Goal: Check status: Check status

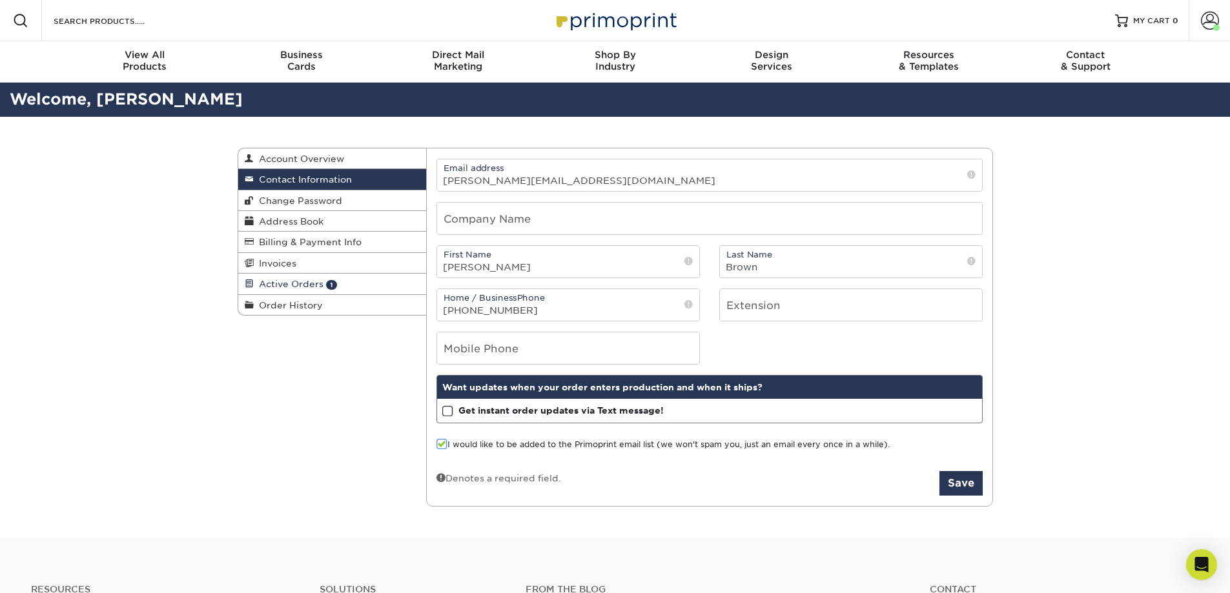
click at [271, 282] on span "Active Orders" at bounding box center [289, 284] width 70 height 10
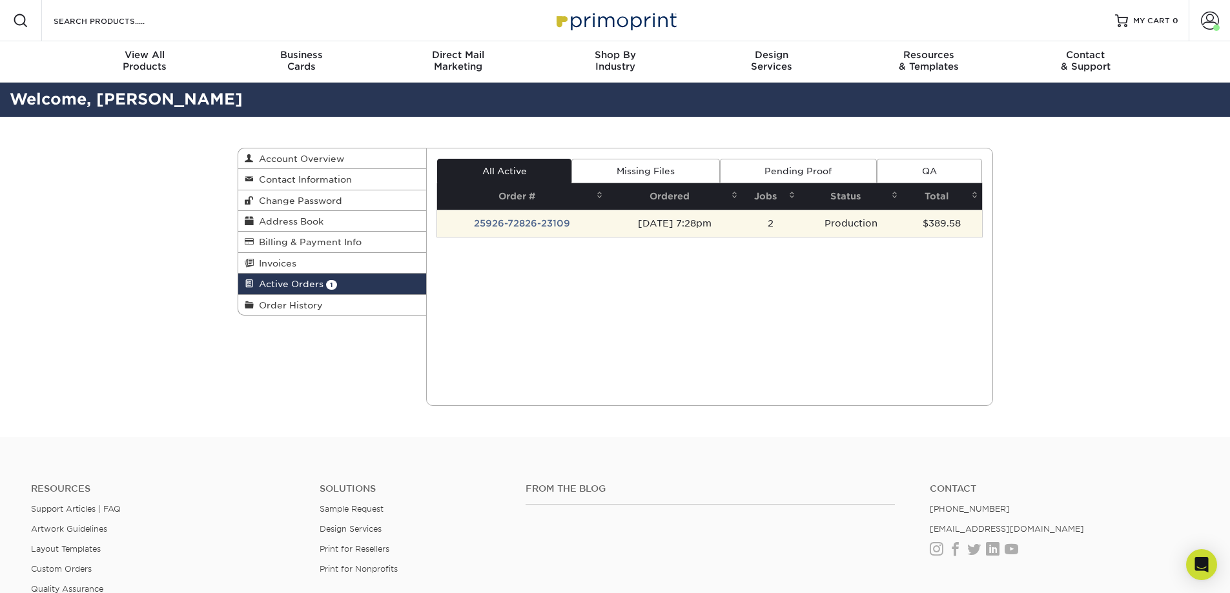
click at [491, 227] on td "25926-72826-23109" at bounding box center [522, 223] width 170 height 27
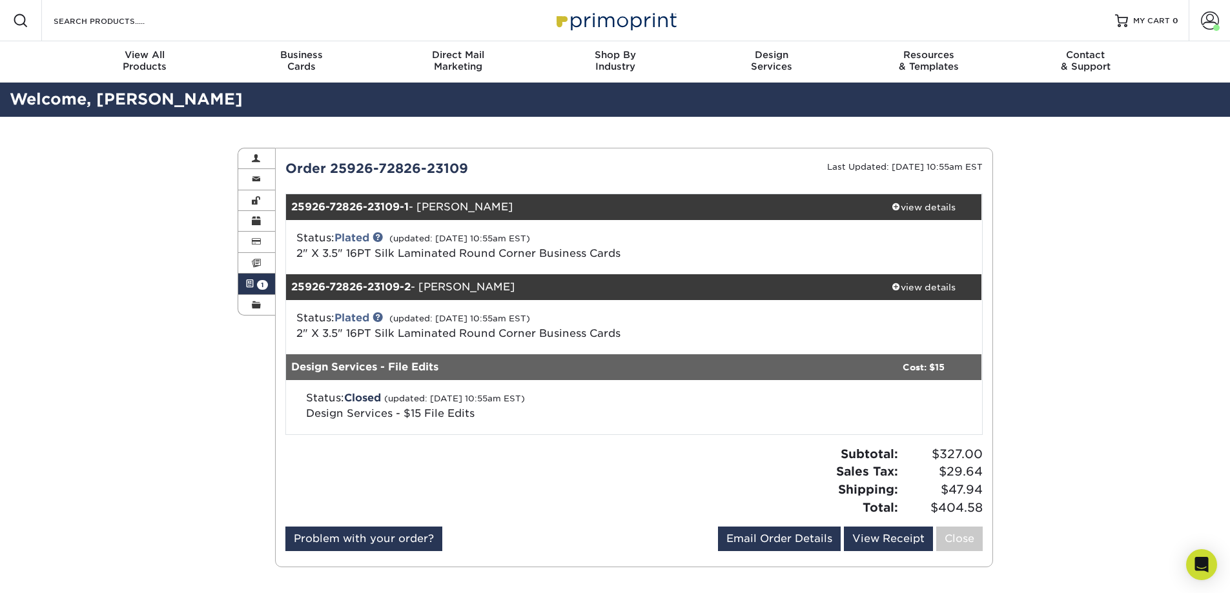
click at [250, 278] on link "Active Orders 1" at bounding box center [256, 284] width 37 height 21
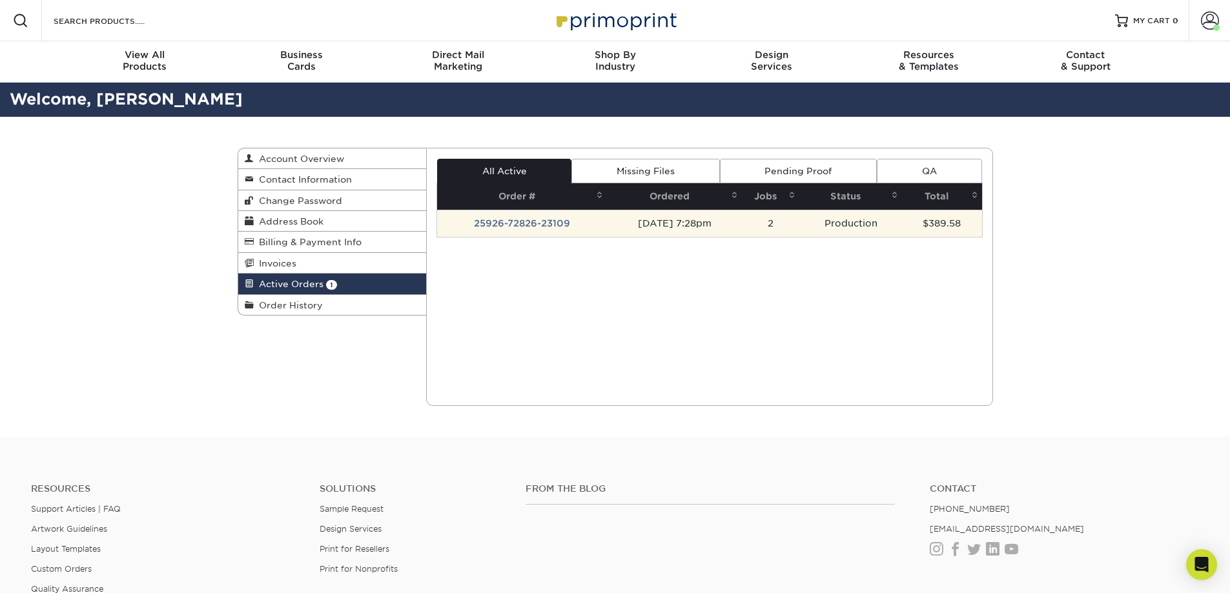
click at [545, 225] on td "25926-72826-23109" at bounding box center [522, 223] width 170 height 27
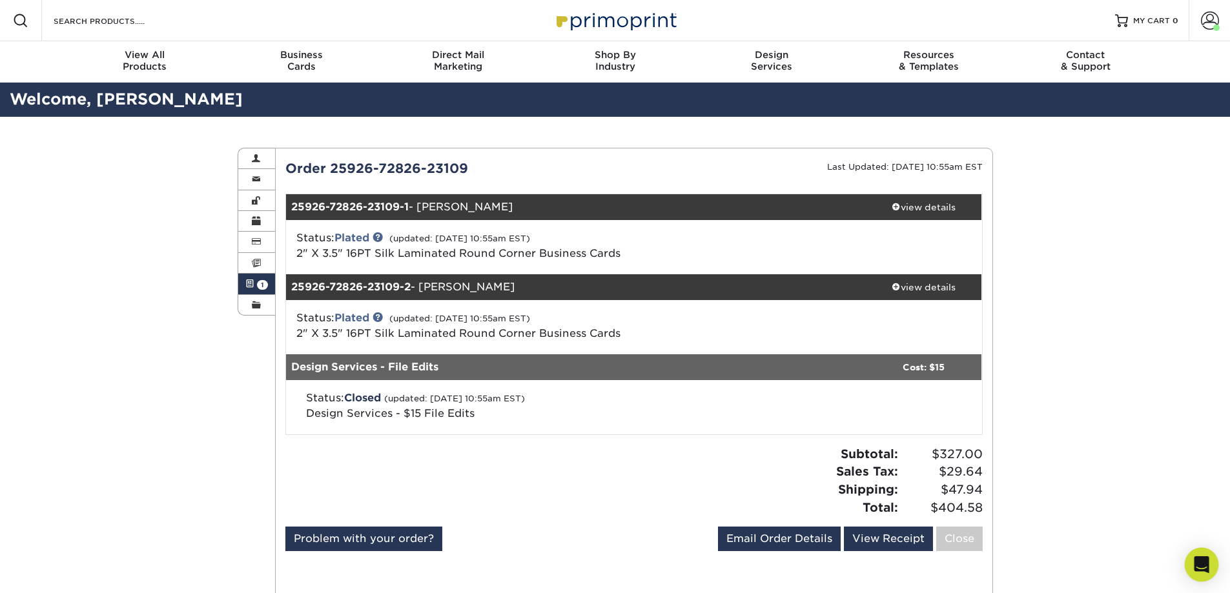
click at [1204, 565] on icon "Open Intercom Messenger" at bounding box center [1201, 564] width 15 height 17
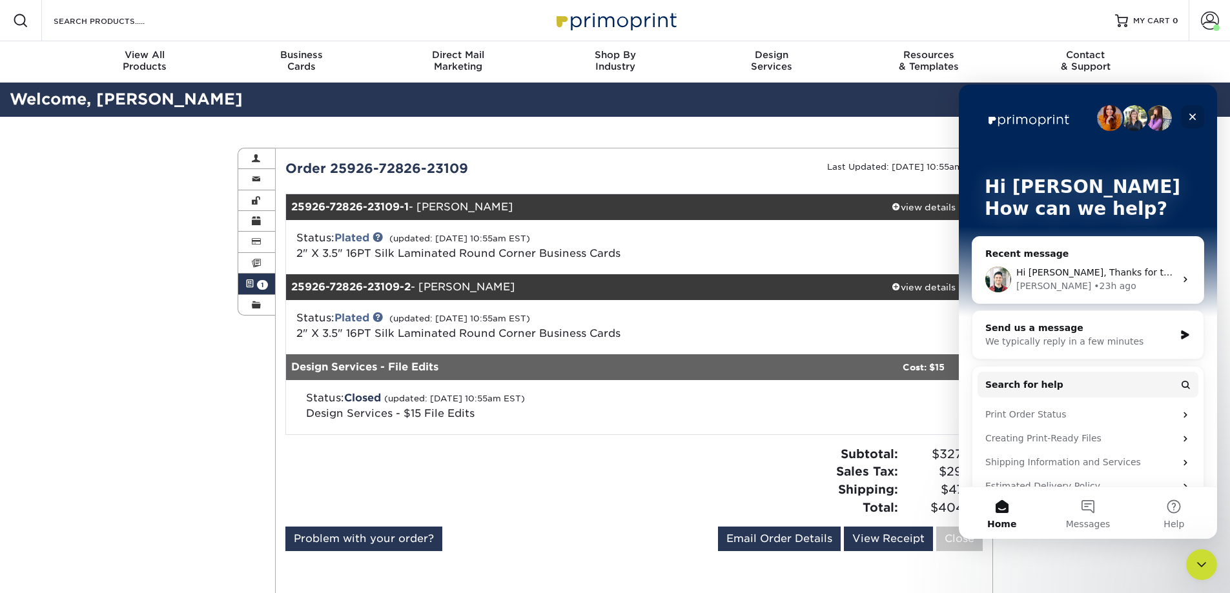
click at [1188, 114] on icon "Close" at bounding box center [1192, 117] width 10 height 10
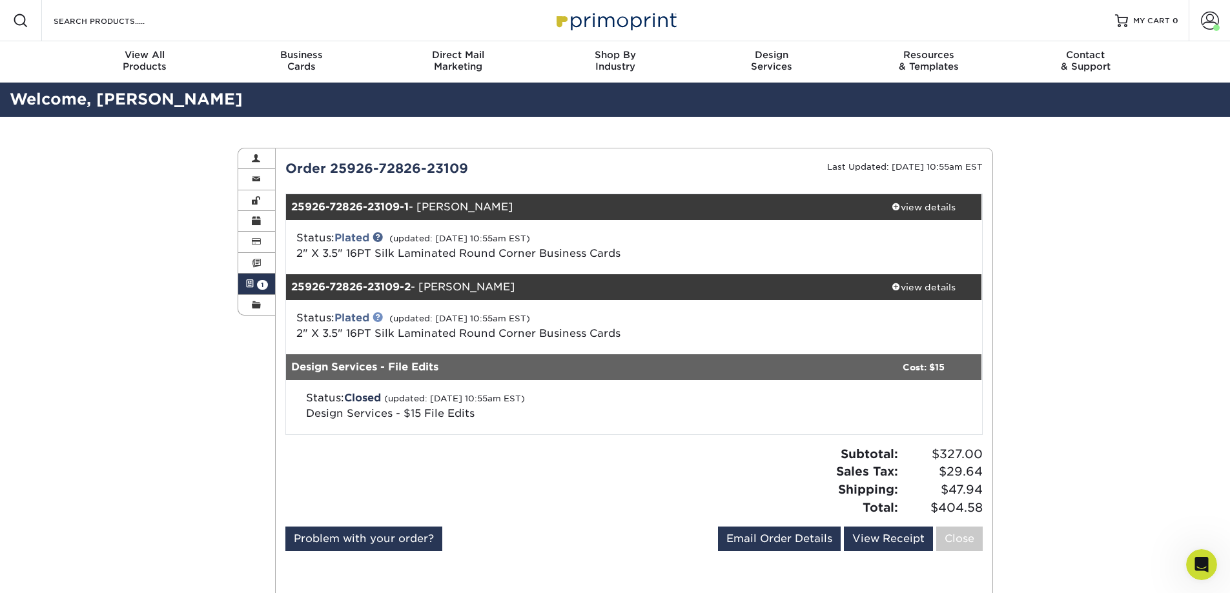
click at [380, 317] on link at bounding box center [377, 317] width 10 height 10
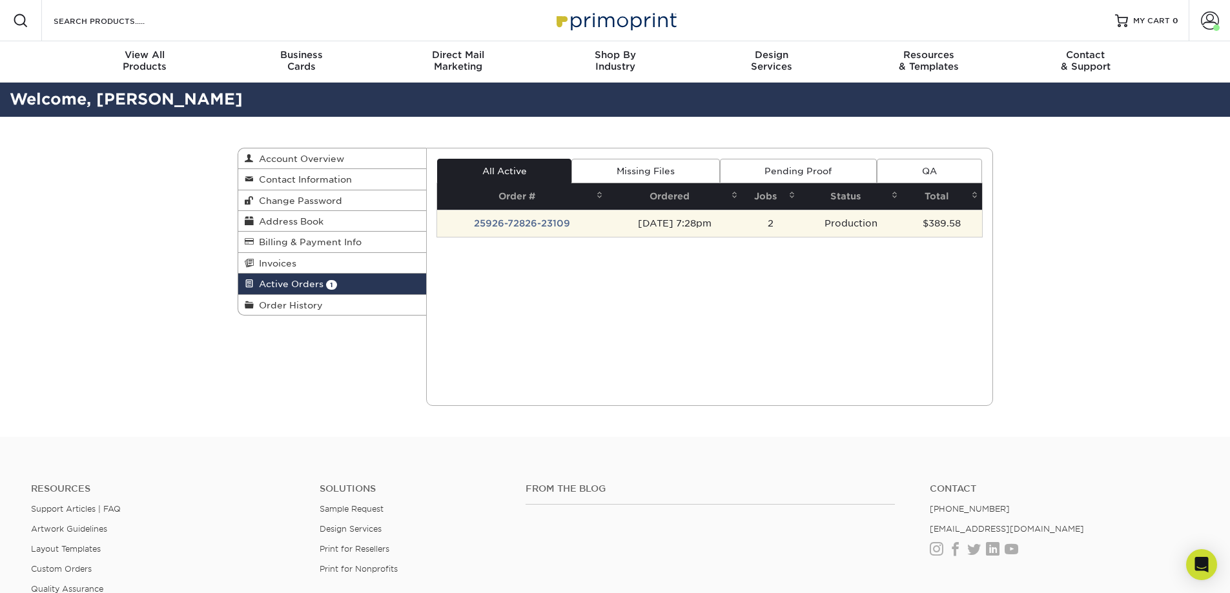
click at [527, 223] on td "25926-72826-23109" at bounding box center [522, 223] width 170 height 27
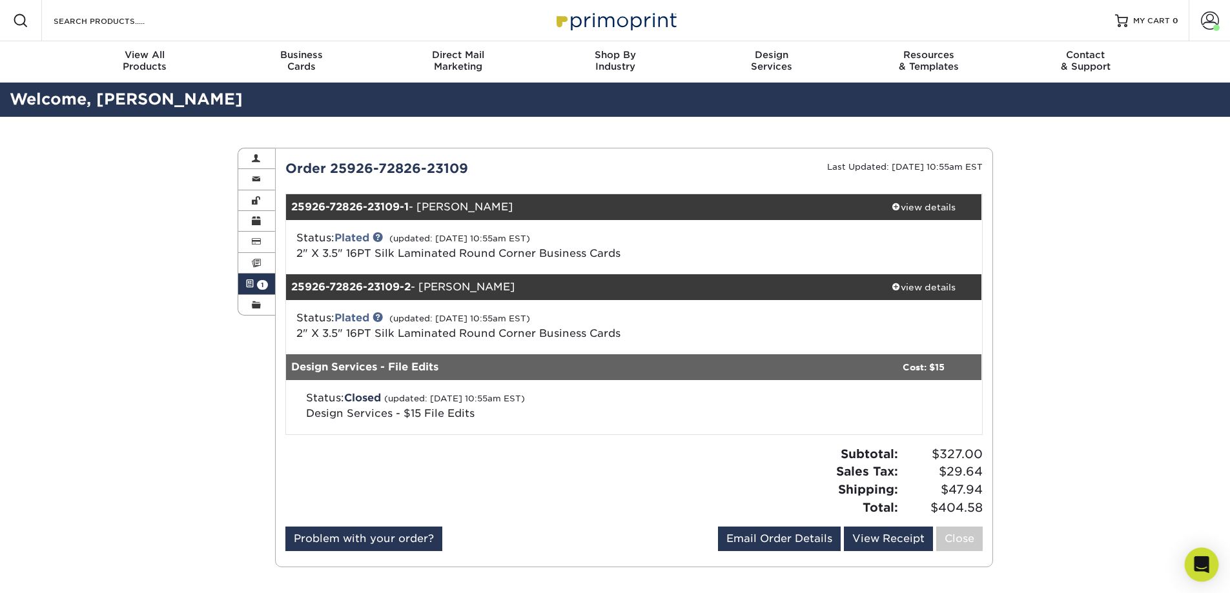
click at [1207, 564] on icon "Open Intercom Messenger" at bounding box center [1201, 564] width 17 height 17
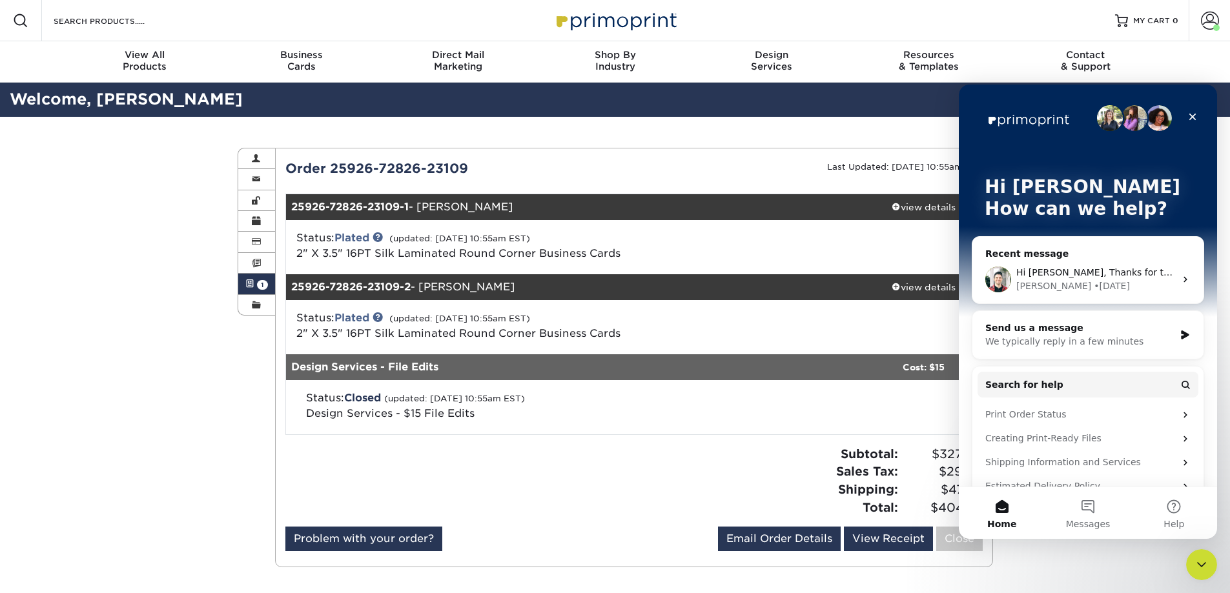
click at [1127, 281] on div "Brent • 1d ago" at bounding box center [1095, 287] width 159 height 14
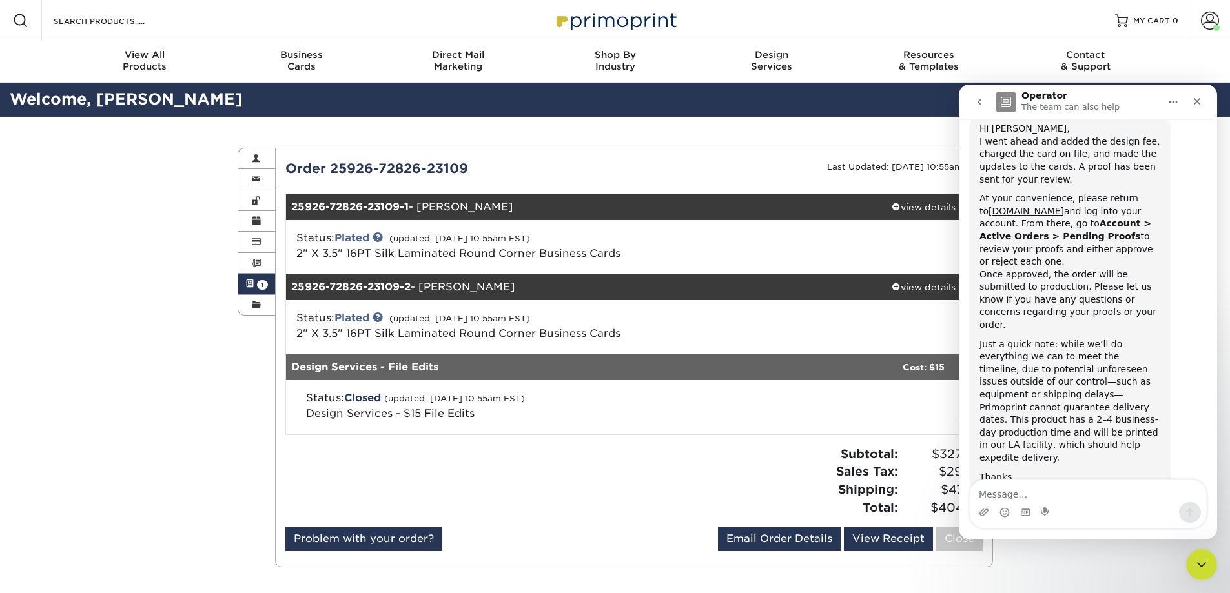
scroll to position [2946, 0]
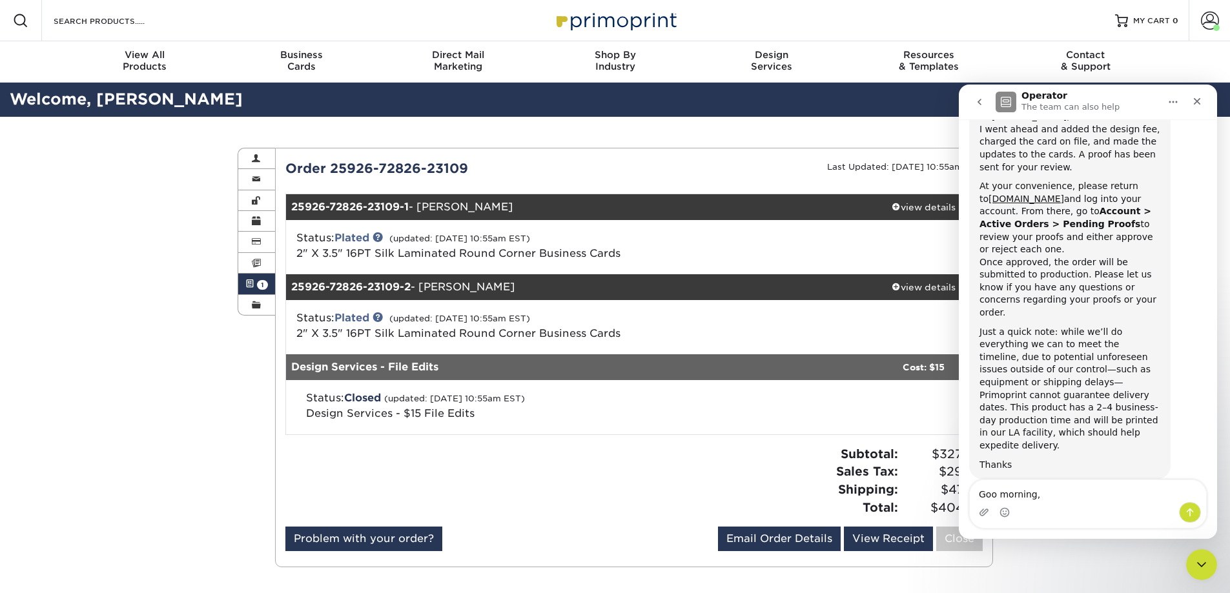
click at [995, 496] on textarea "Goo morning," at bounding box center [1088, 491] width 236 height 22
type textarea "Good morning,"
click at [1196, 97] on icon "Close" at bounding box center [1197, 101] width 10 height 10
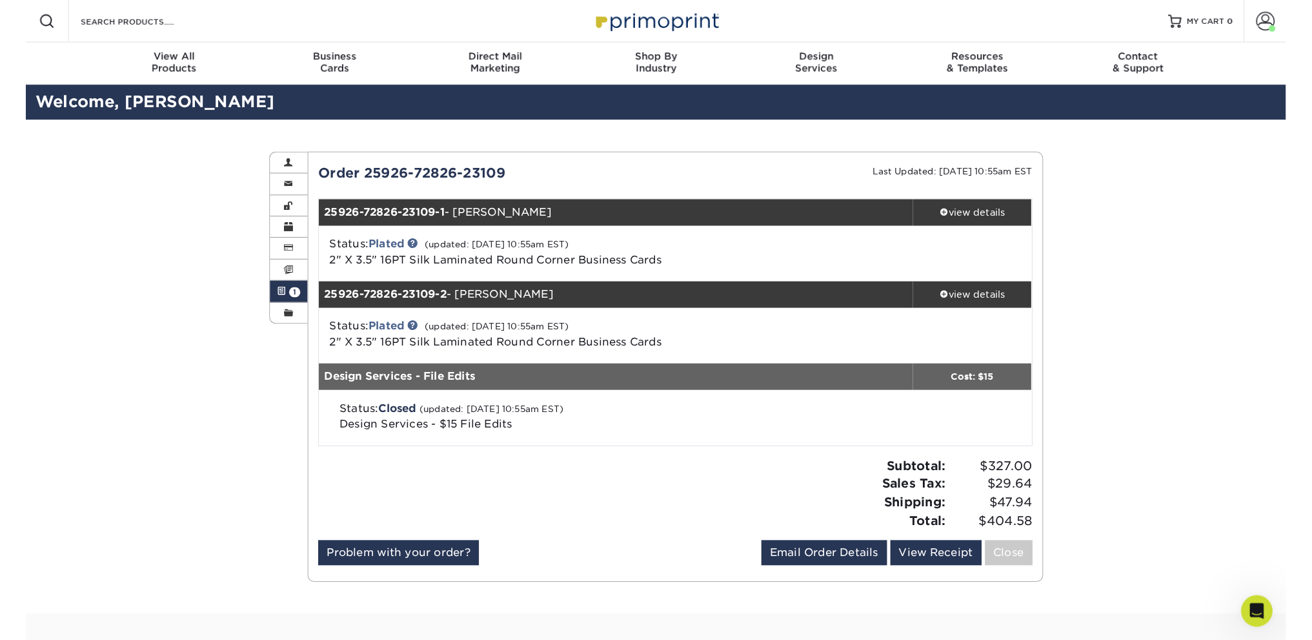
scroll to position [2946, 0]
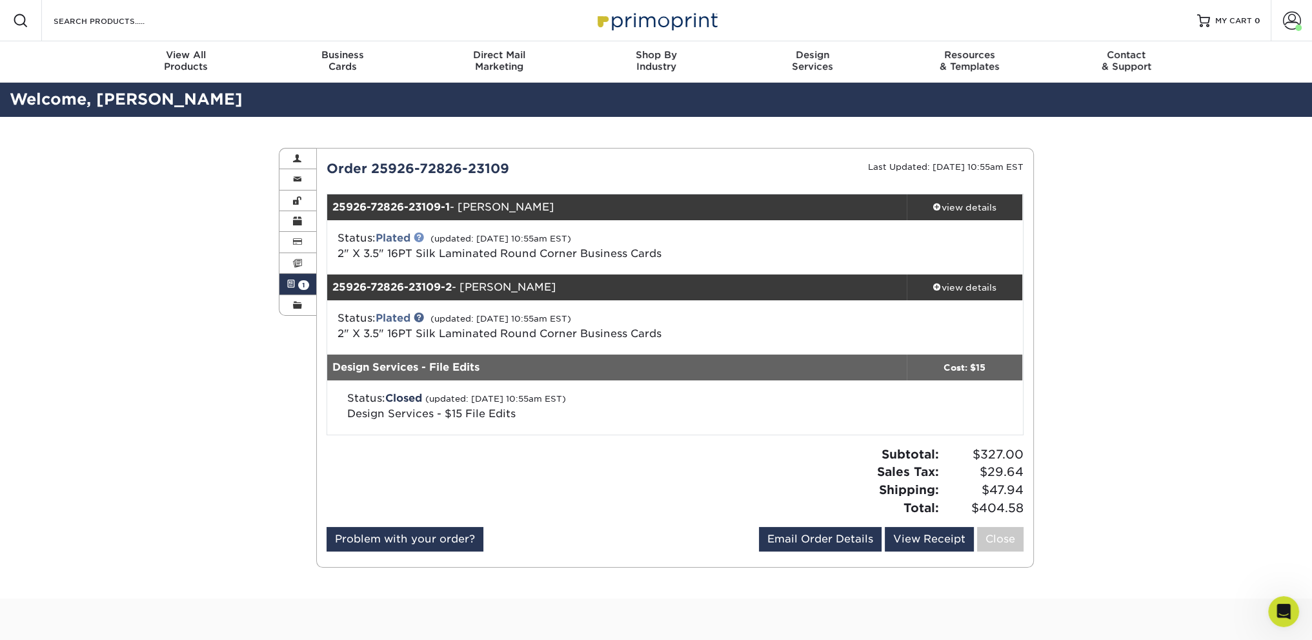
click at [422, 237] on link at bounding box center [419, 237] width 10 height 10
click at [928, 539] on link "View Receipt" at bounding box center [929, 539] width 89 height 25
